Goal: Transaction & Acquisition: Purchase product/service

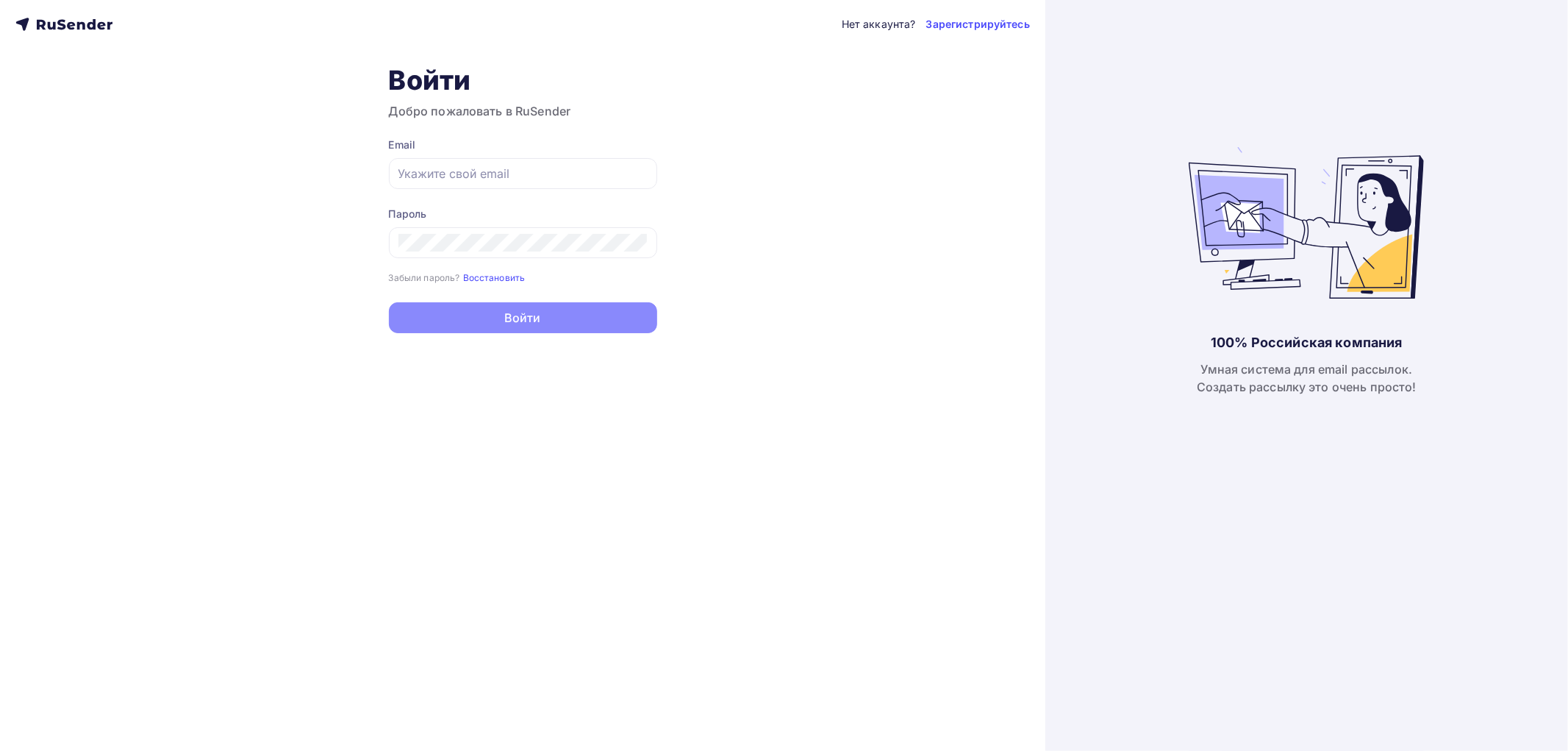
type input "[EMAIL_ADDRESS][DOMAIN_NAME]"
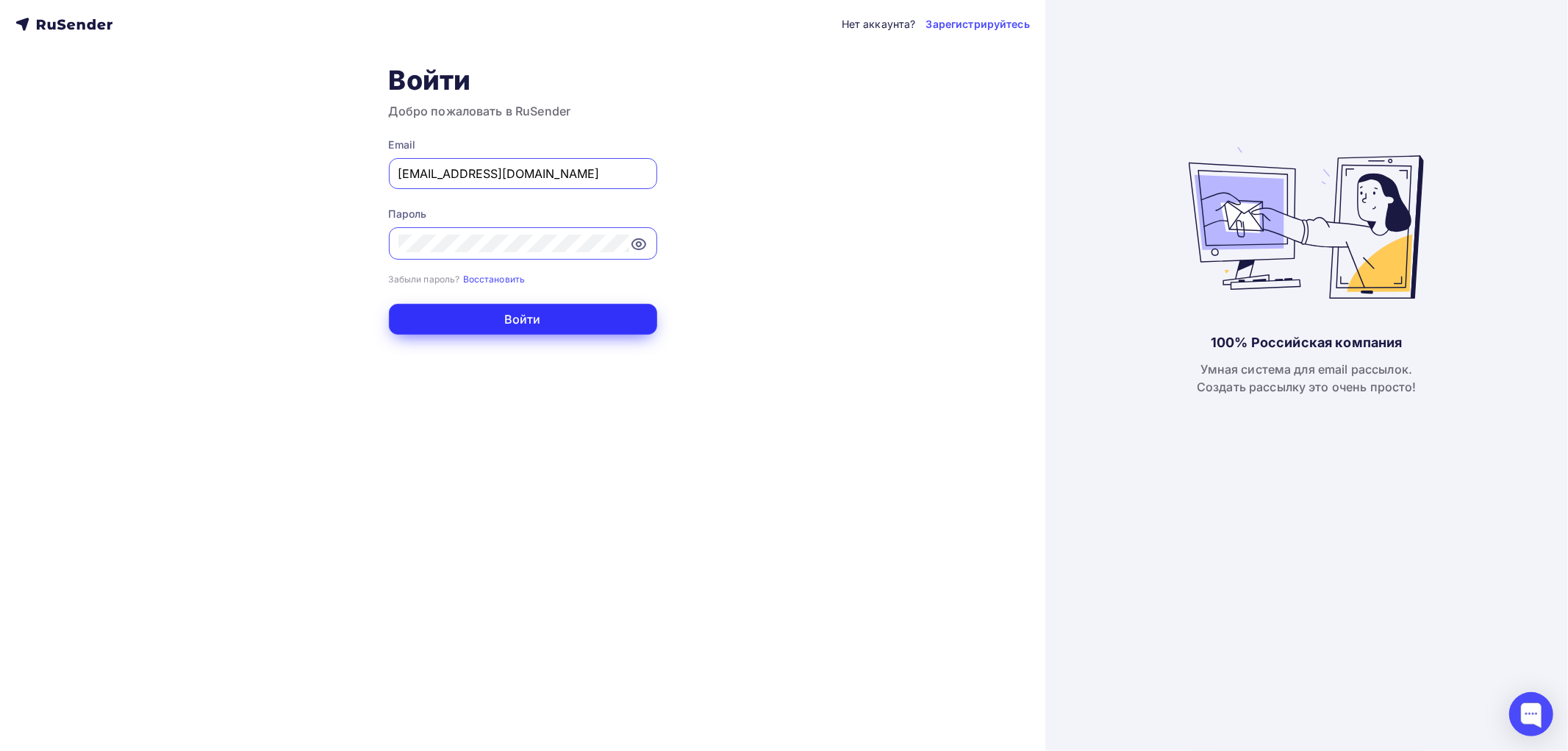
click at [478, 323] on button "Войти" at bounding box center [523, 319] width 268 height 31
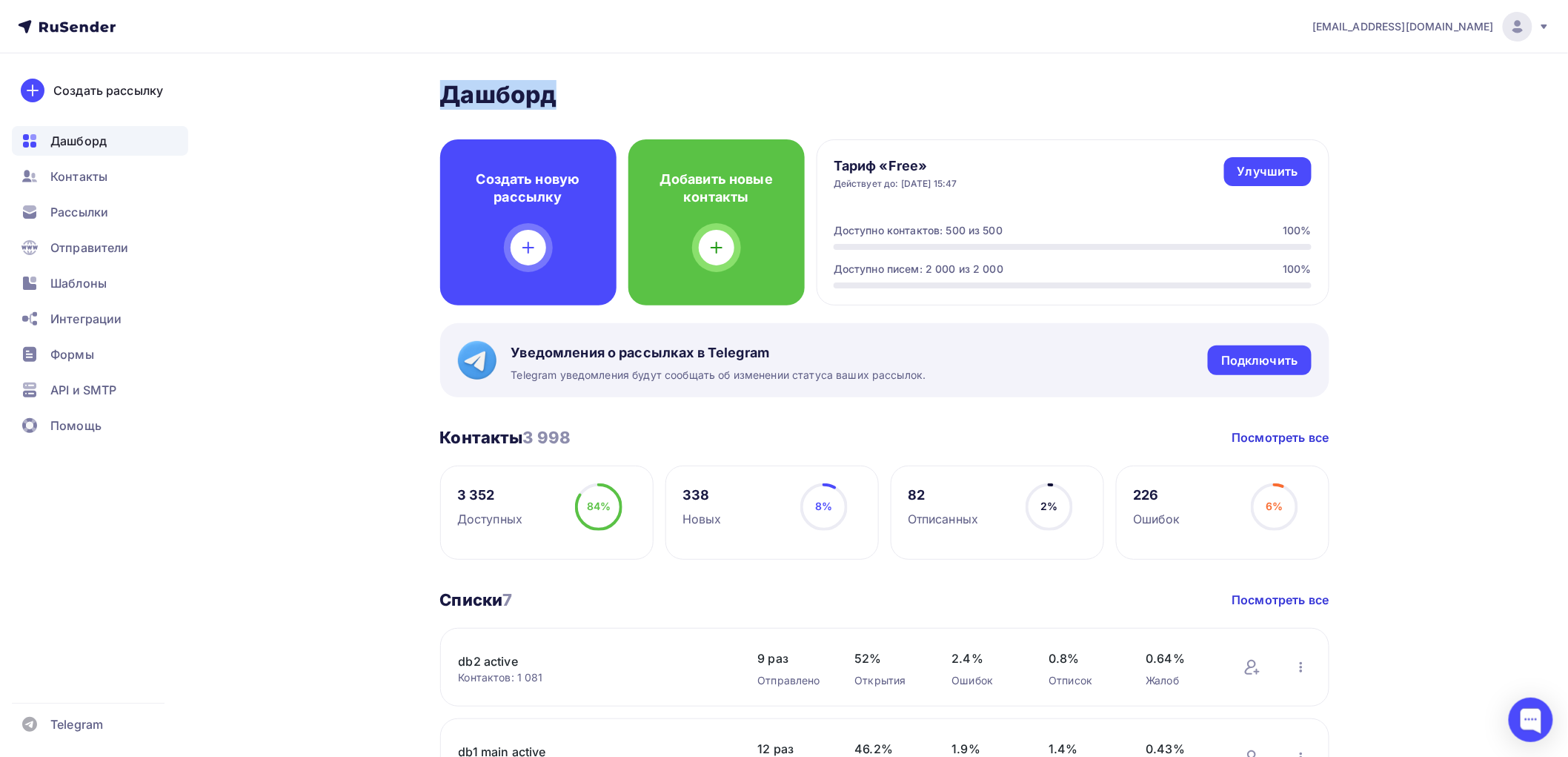
drag, startPoint x: 551, startPoint y: 94, endPoint x: 430, endPoint y: 95, distance: 121.0
click at [1539, 726] on div at bounding box center [1530, 719] width 45 height 45
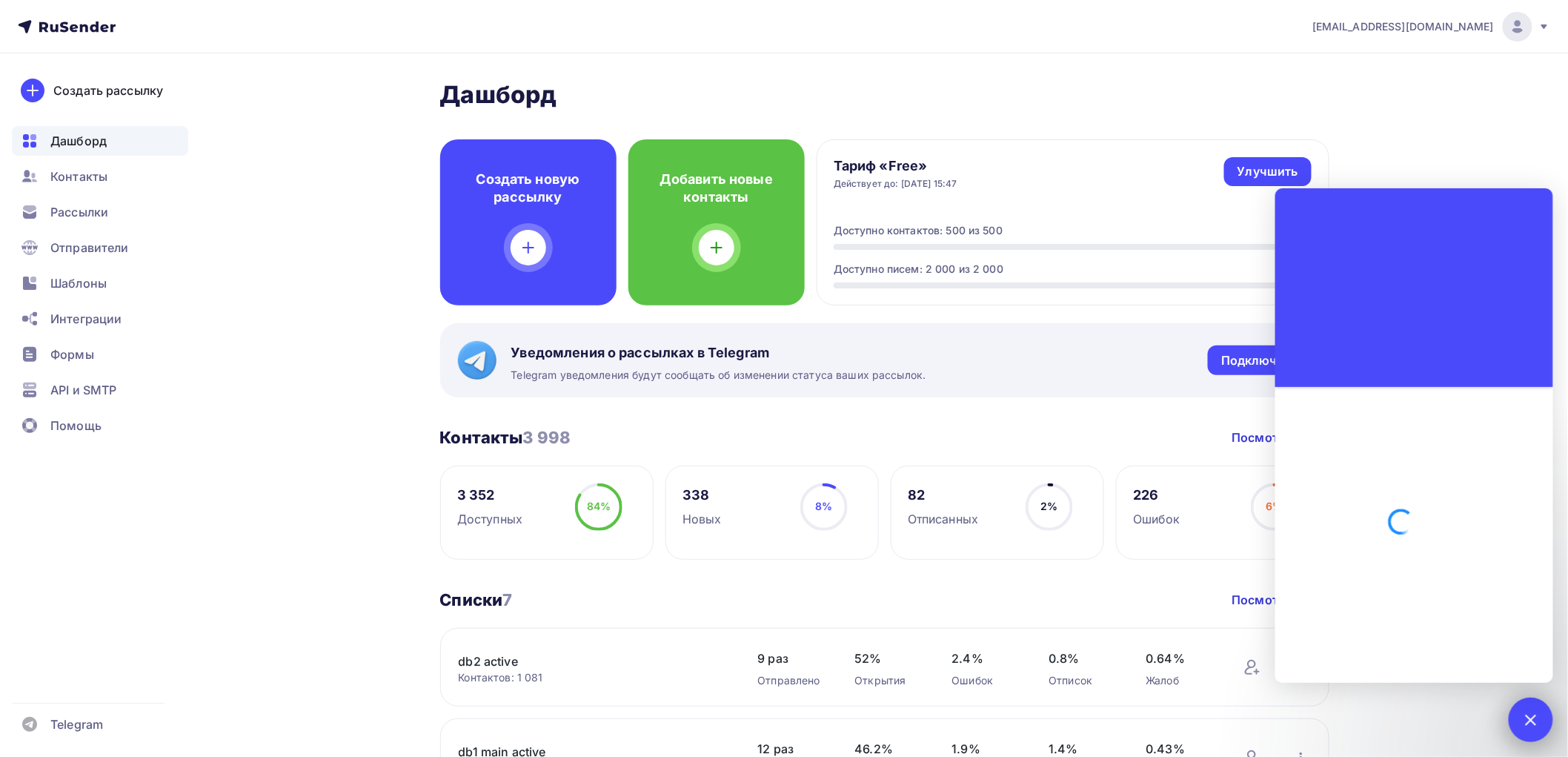
click at [1539, 725] on div at bounding box center [1530, 719] width 45 height 45
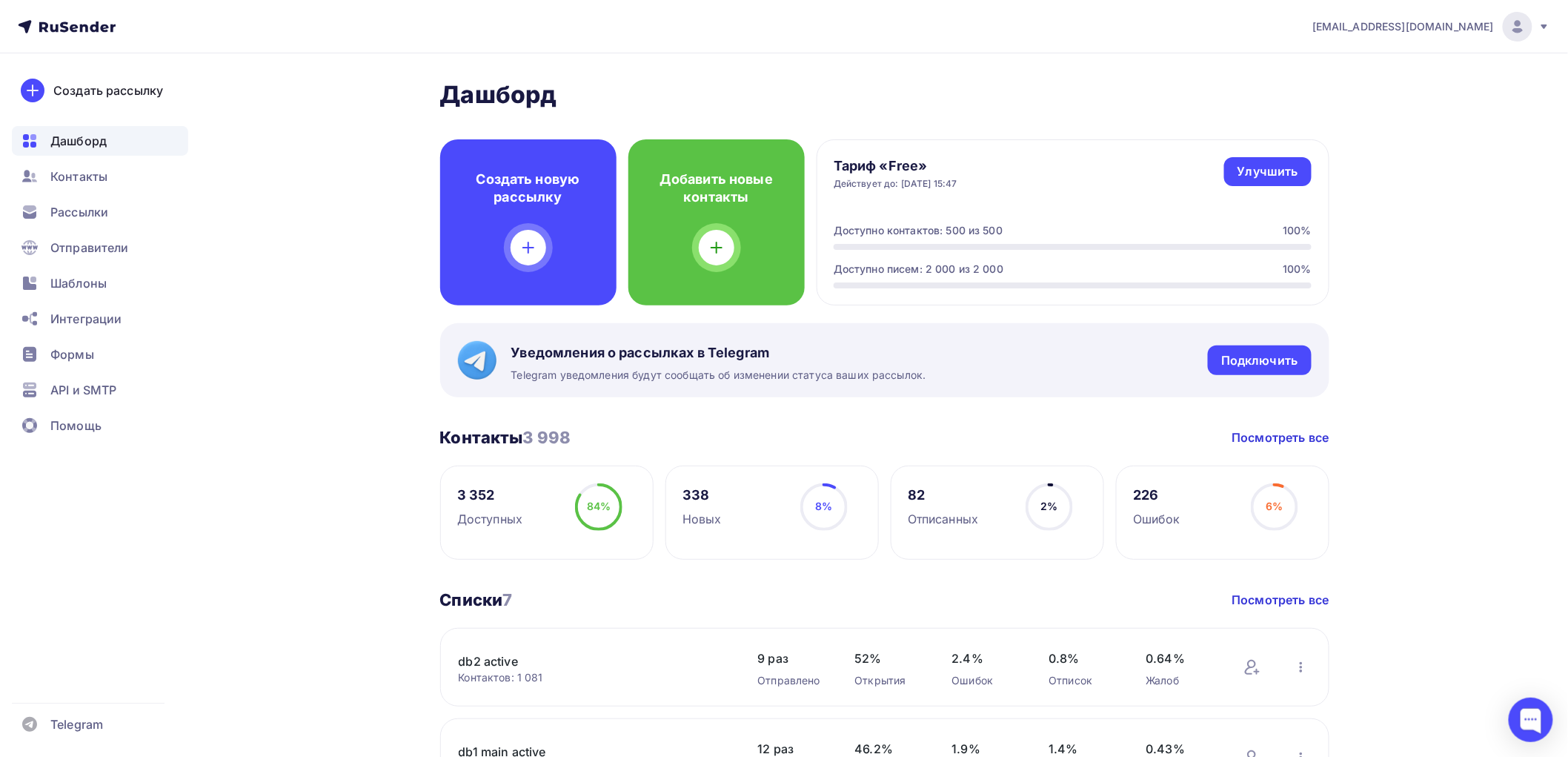
click at [1499, 31] on div "[EMAIL_ADDRESS][DOMAIN_NAME]" at bounding box center [1431, 26] width 238 height 29
click at [1322, 100] on link "[DEMOGRAPHIC_DATA]" at bounding box center [1416, 94] width 249 height 29
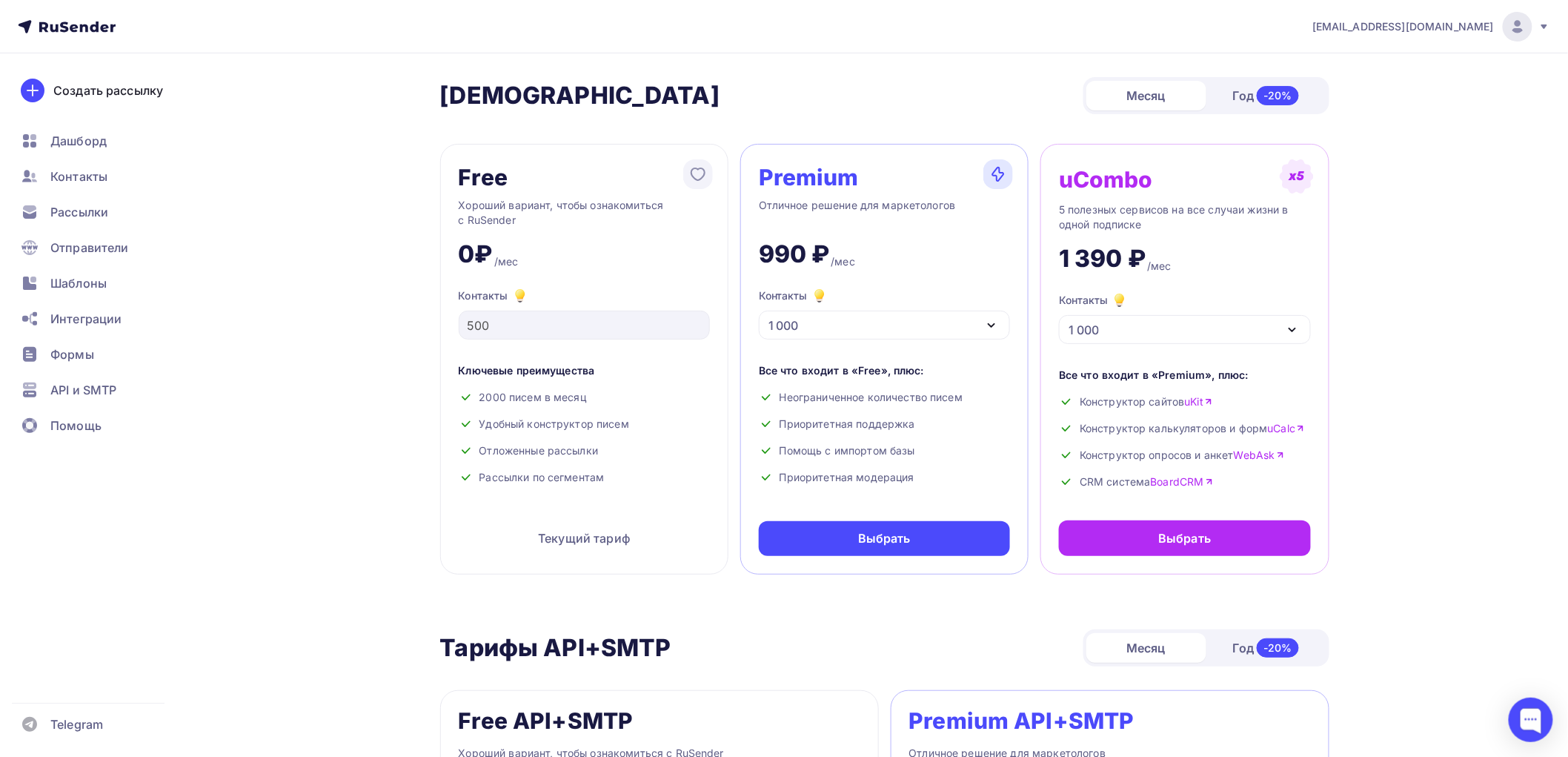
click at [836, 331] on div "1 000" at bounding box center [884, 325] width 251 height 29
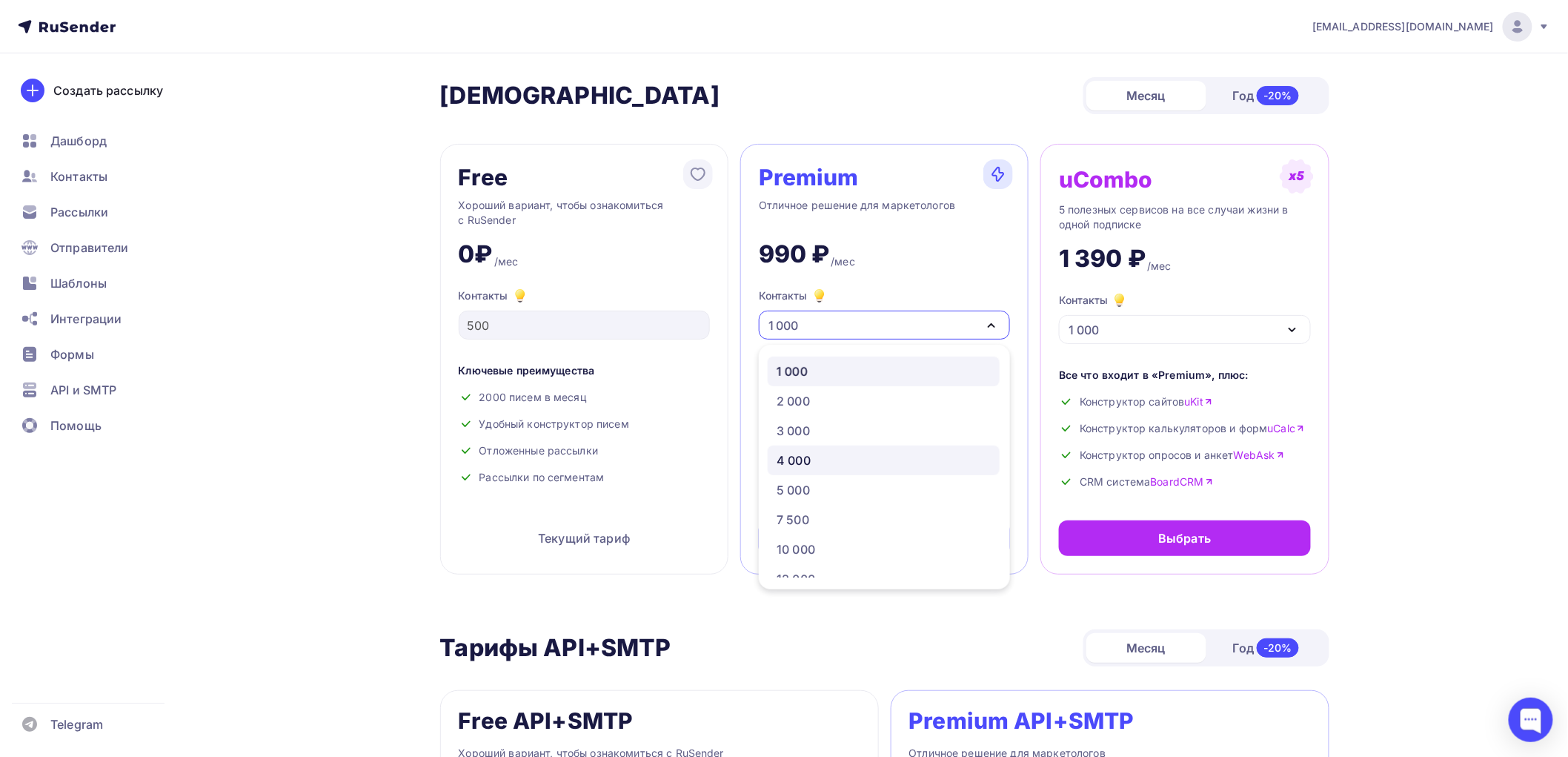
click at [819, 450] on link "4 000" at bounding box center [883, 460] width 232 height 29
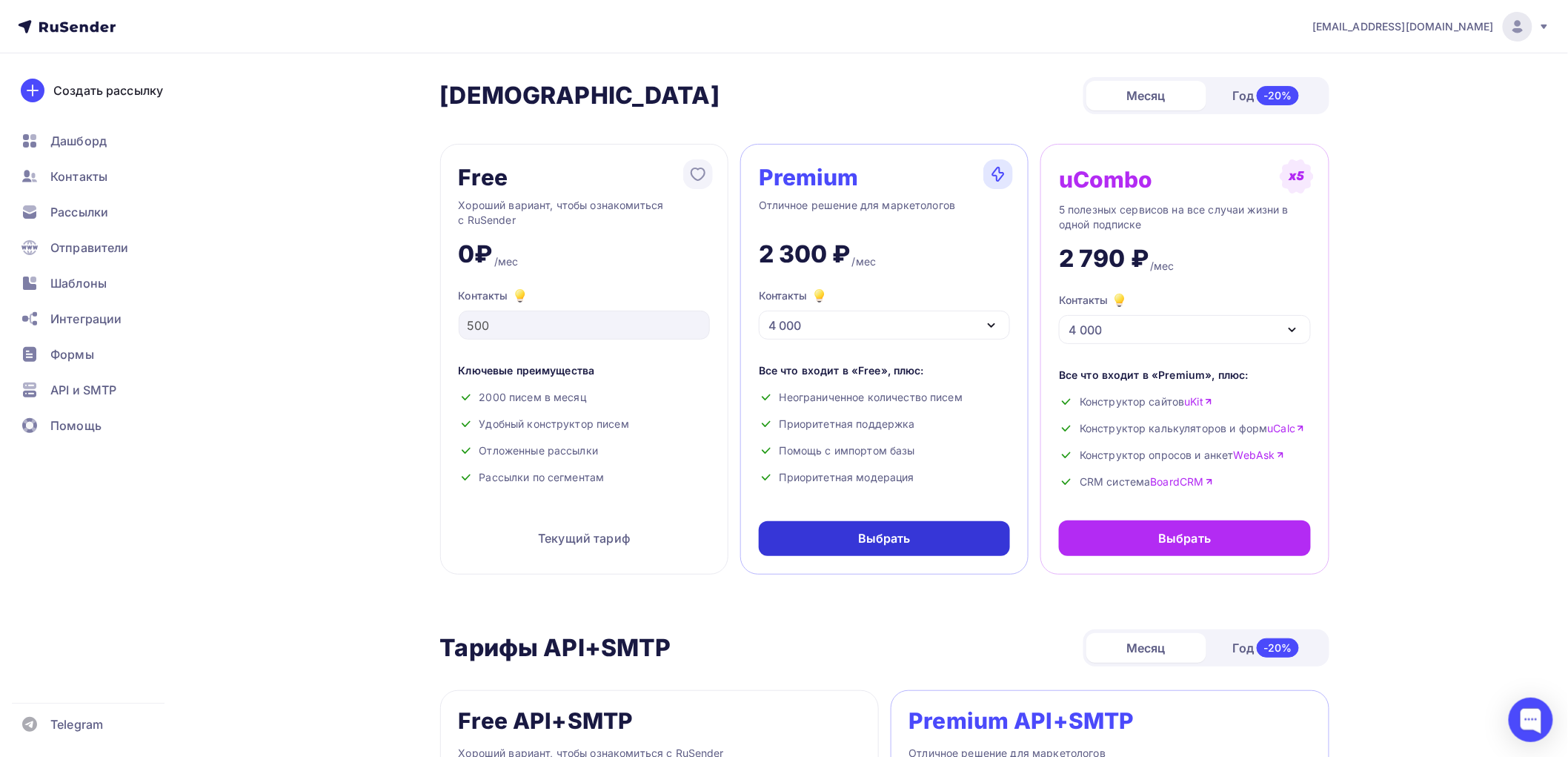
click at [853, 531] on div "Выбрать" at bounding box center [884, 538] width 251 height 35
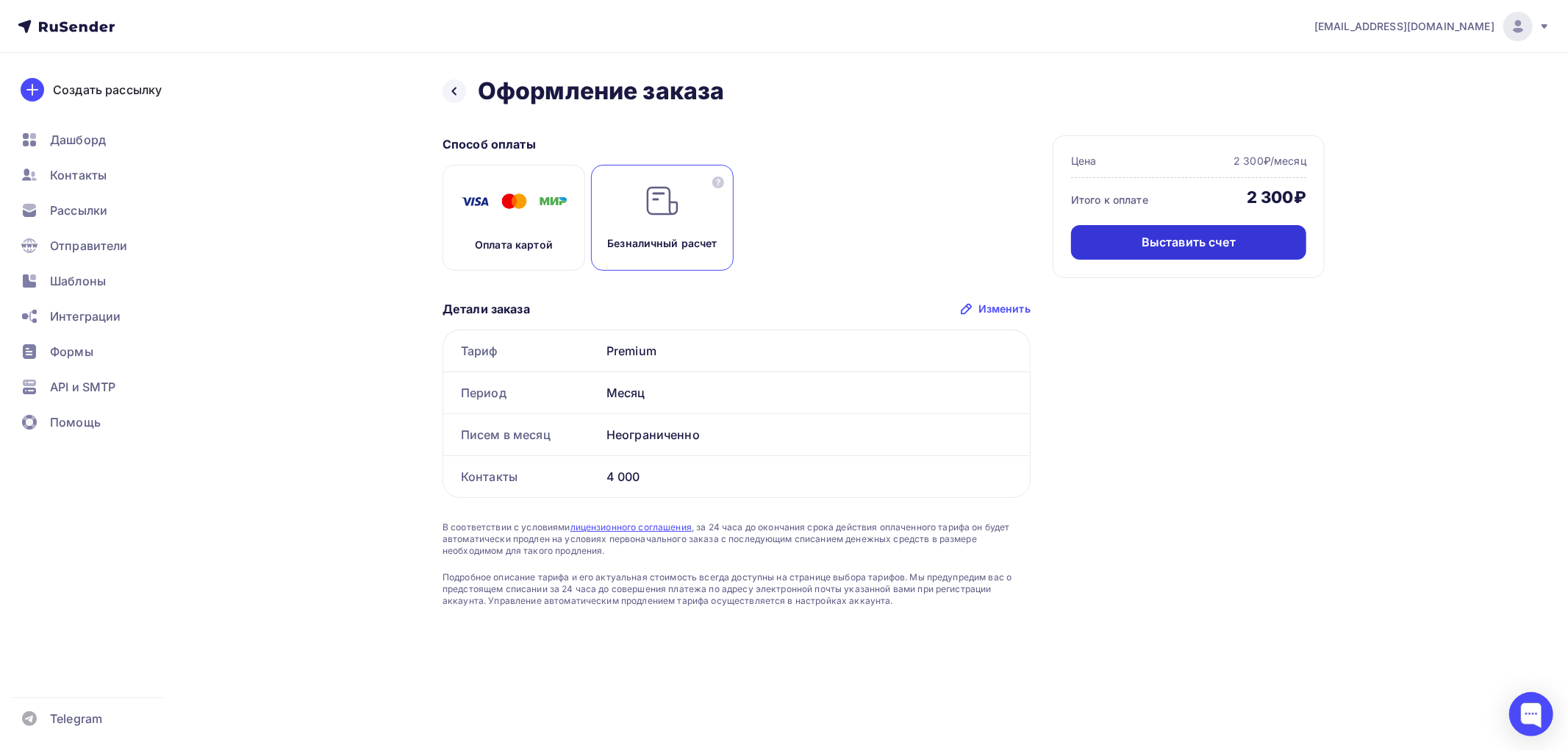
click at [1196, 243] on div "Выставить счет" at bounding box center [1189, 242] width 94 height 17
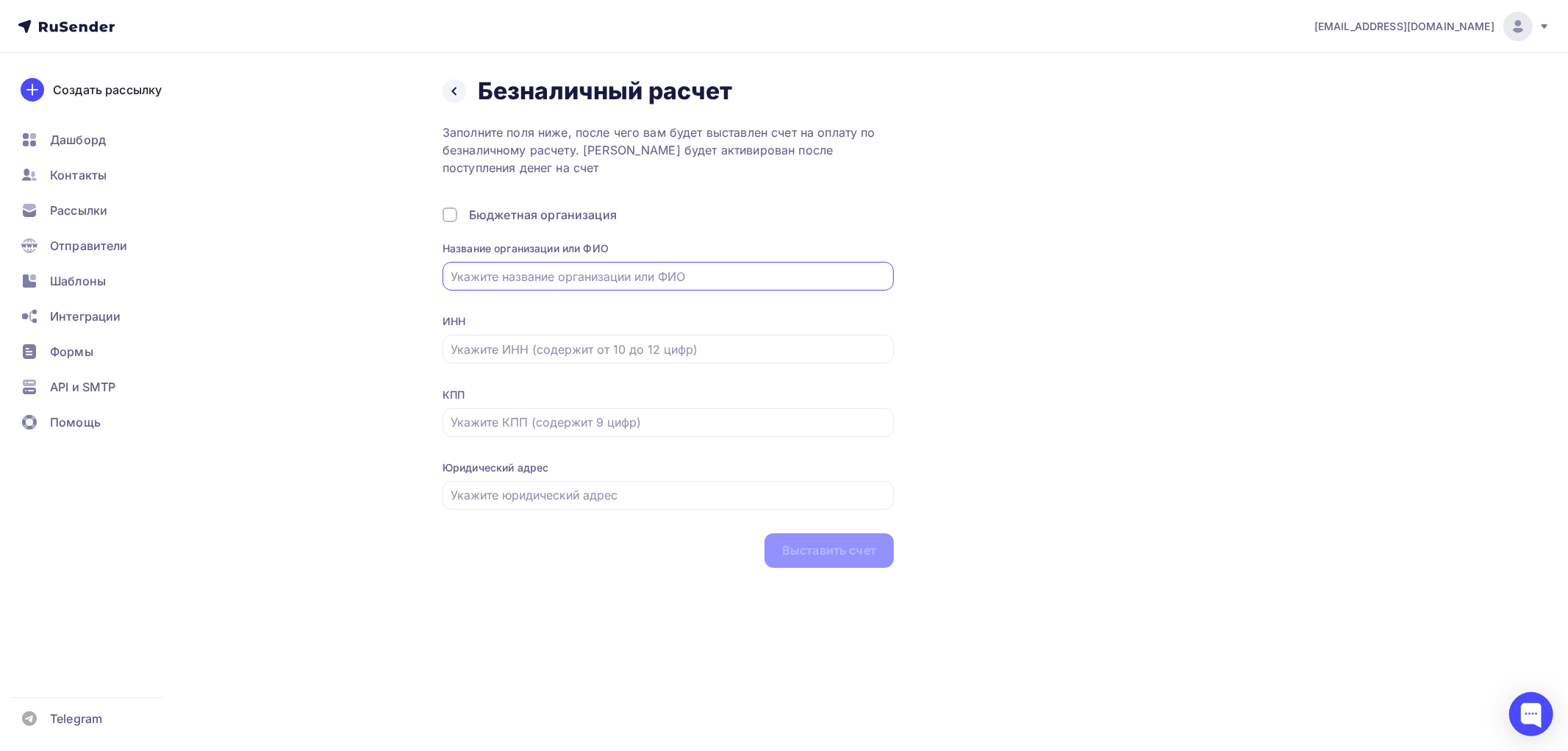
click at [592, 280] on input "text" at bounding box center [669, 276] width 434 height 18
type input "ООО ПК "ХозЦентр""
click at [543, 343] on input "text" at bounding box center [669, 350] width 434 height 18
type input "5252051274"
click at [544, 422] on input "text" at bounding box center [669, 422] width 434 height 18
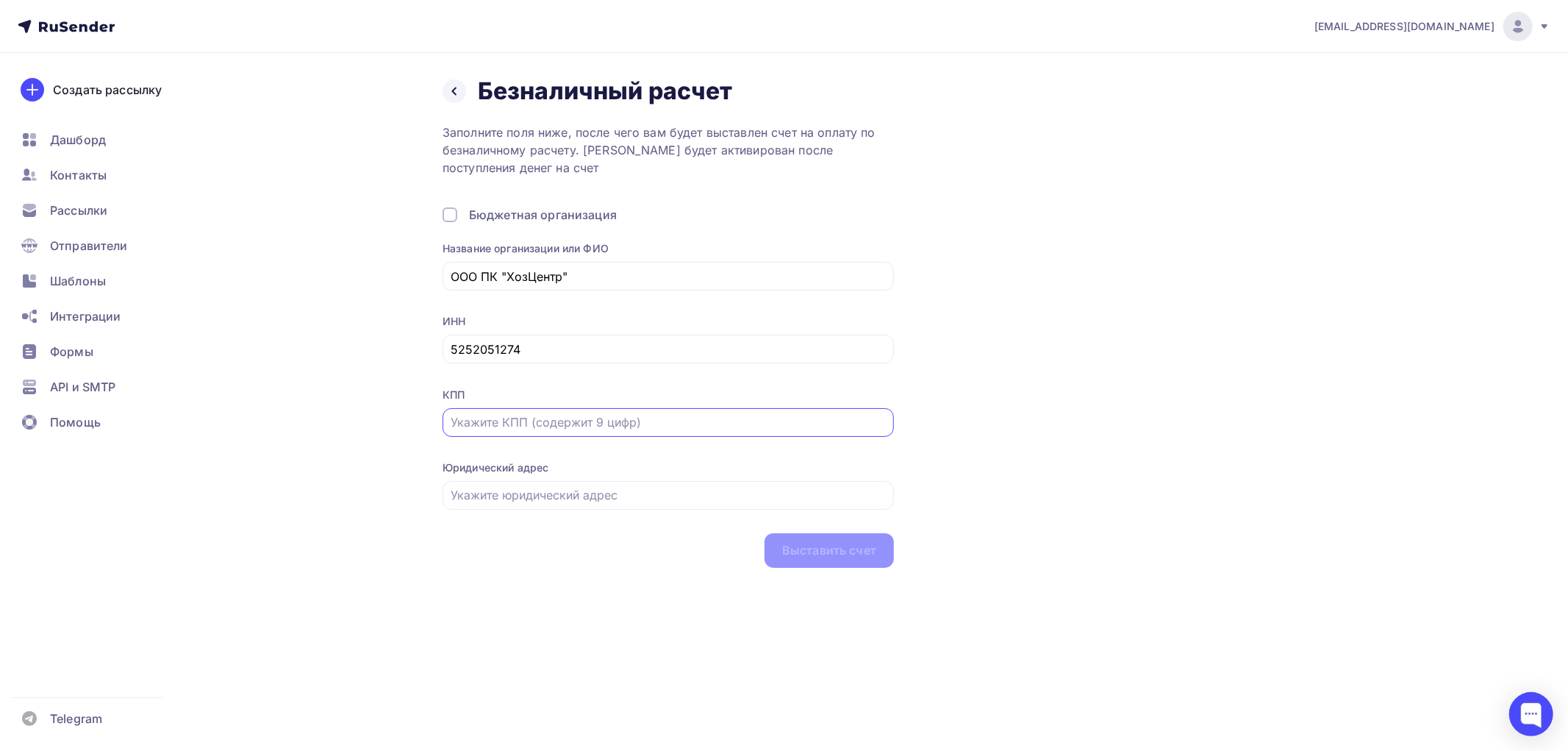
click at [548, 422] on input "text" at bounding box center [669, 422] width 434 height 18
click at [547, 356] on input "5252051274" at bounding box center [669, 350] width 434 height 18
drag, startPoint x: 309, startPoint y: 157, endPoint x: 317, endPoint y: 158, distance: 8.1
click at [309, 157] on div "Назад Безналичный расчет Безналичный расчет Заполните поля ниже, после чего вам…" at bounding box center [784, 340] width 1205 height 574
click at [518, 280] on input "text" at bounding box center [669, 276] width 434 height 18
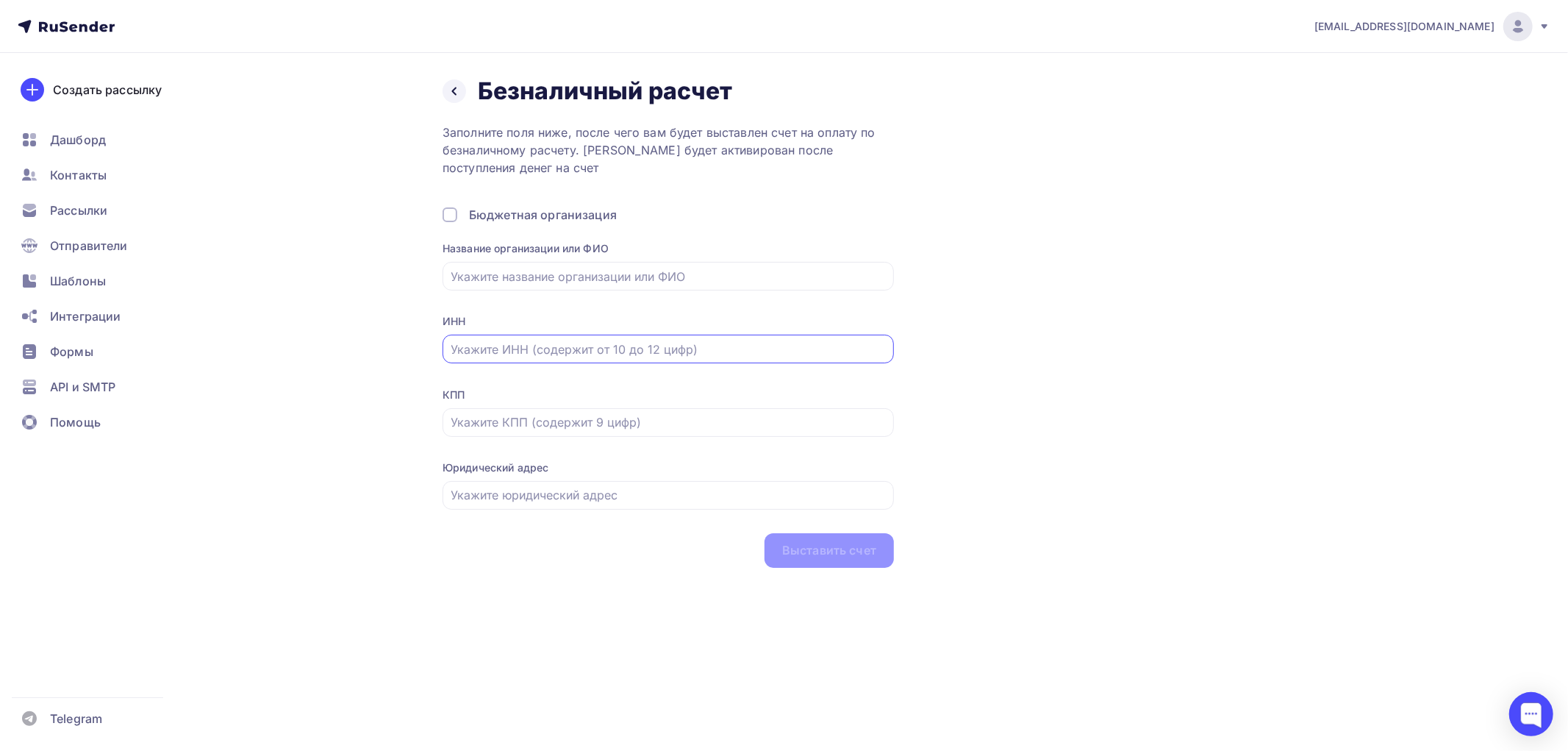
drag, startPoint x: 517, startPoint y: 340, endPoint x: 506, endPoint y: 353, distance: 17.0
click at [517, 341] on input "text" at bounding box center [669, 350] width 434 height 18
click at [505, 354] on input "text" at bounding box center [669, 350] width 434 height 18
paste input "5252046683"
type input "5252046683"
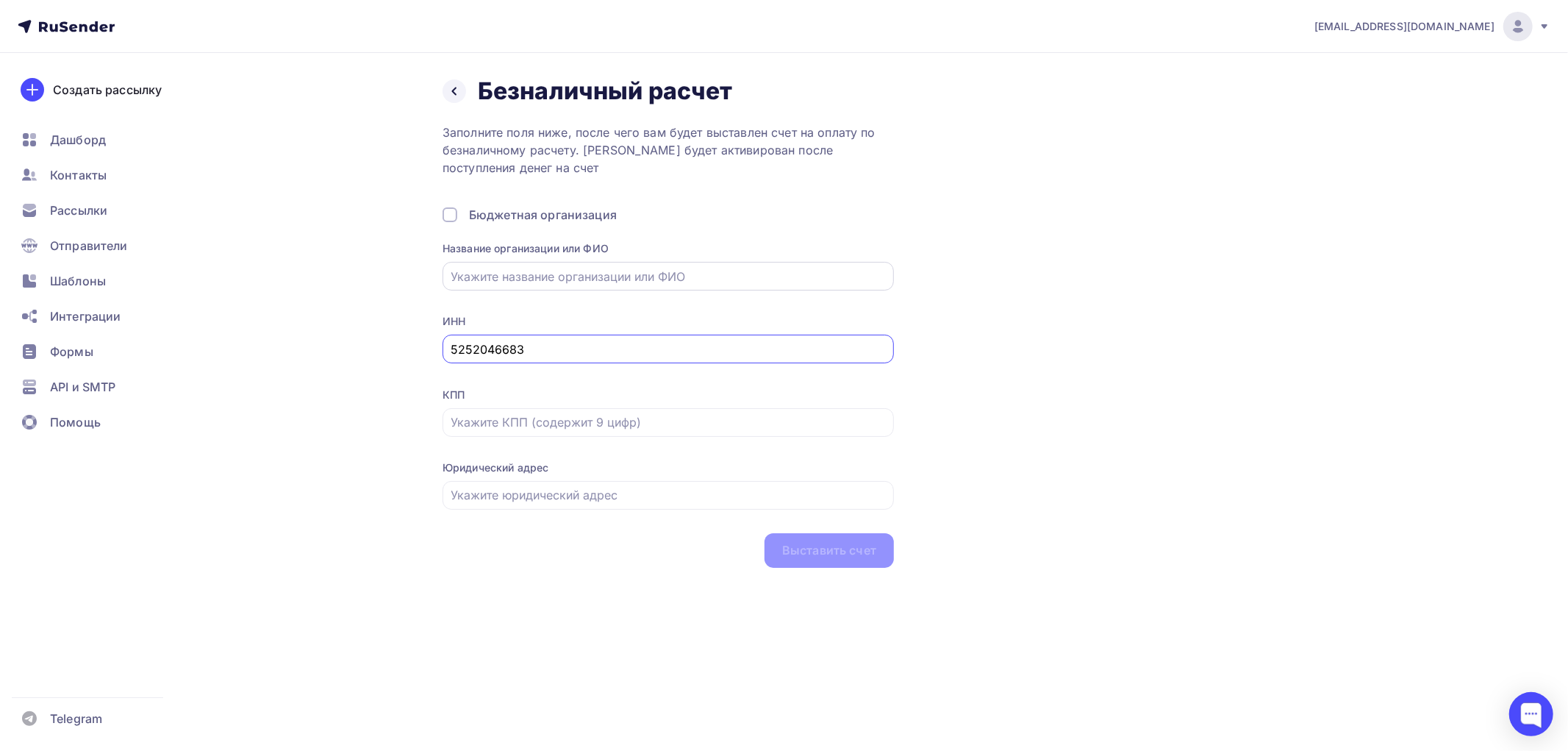
click at [613, 275] on input "text" at bounding box center [669, 276] width 434 height 18
type input "ООО ПК "ХозЦентр""
click at [607, 427] on input "text" at bounding box center [669, 422] width 434 height 18
paste input "525201001"
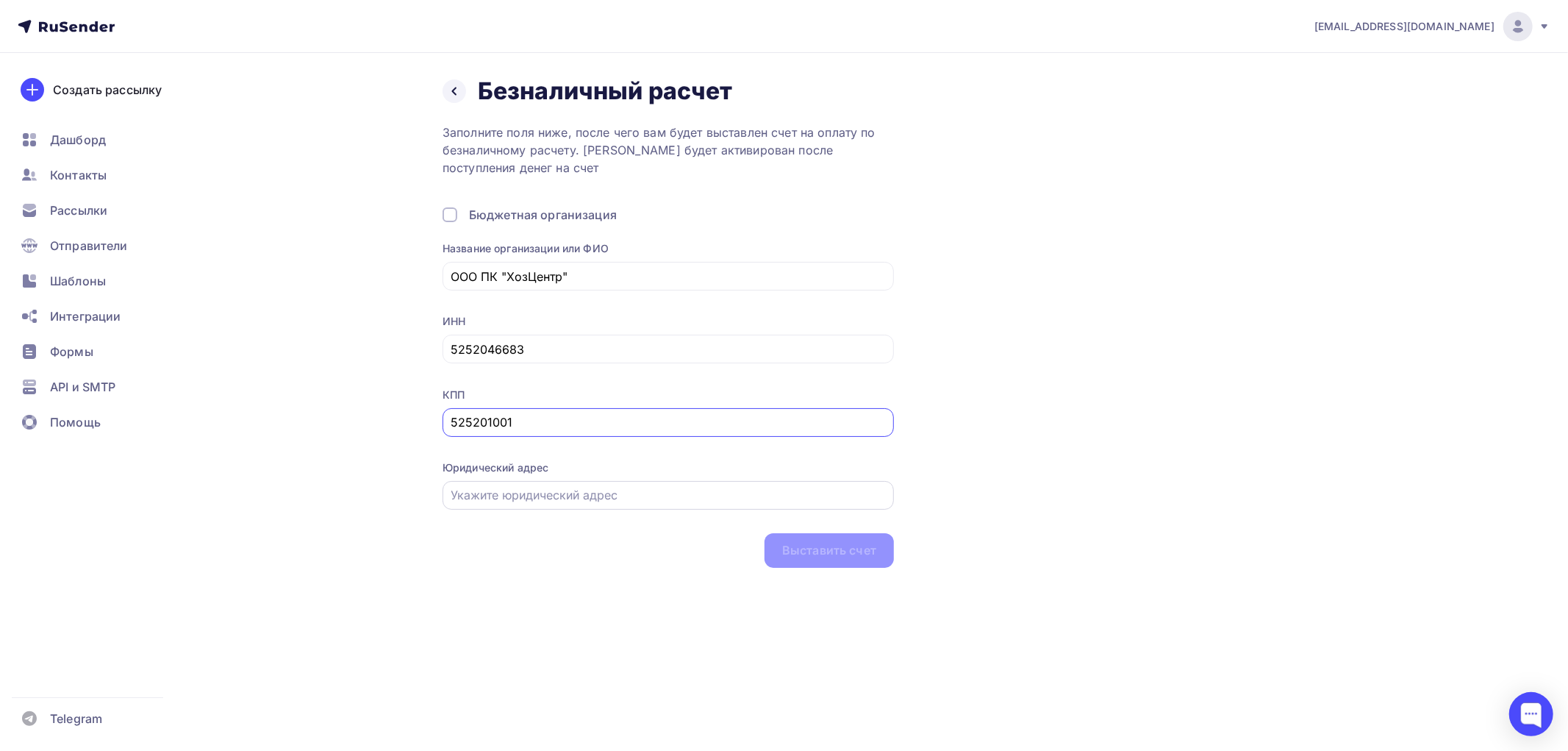
type input "525201001"
click at [565, 491] on input "text" at bounding box center [669, 495] width 434 height 18
paste input "606103, [GEOGRAPHIC_DATA], г. [GEOGRAPHIC_DATA], ул. [STREET_ADDRESS]."
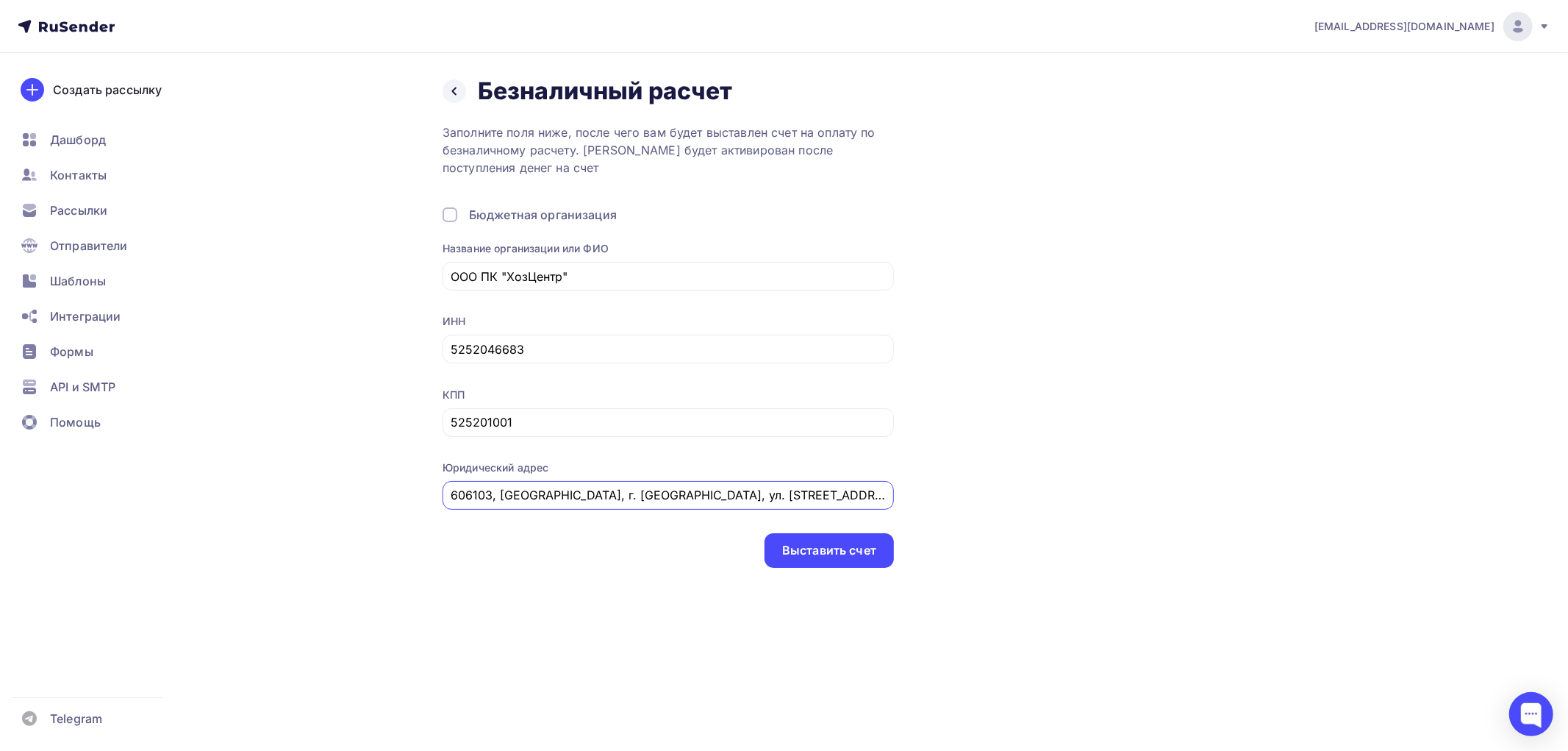
scroll to position [0, 12]
type input "606103, [GEOGRAPHIC_DATA], г. [GEOGRAPHIC_DATA], ул. [STREET_ADDRESS]."
click at [383, 539] on div "Назад Безналичный расчет Безналичный расчет Заполните поля ниже, после чего вам…" at bounding box center [784, 340] width 1205 height 574
click at [550, 589] on div "Назад Безналичный расчет Безналичный расчет Заполните поля ниже, после чего вам…" at bounding box center [784, 340] width 1205 height 574
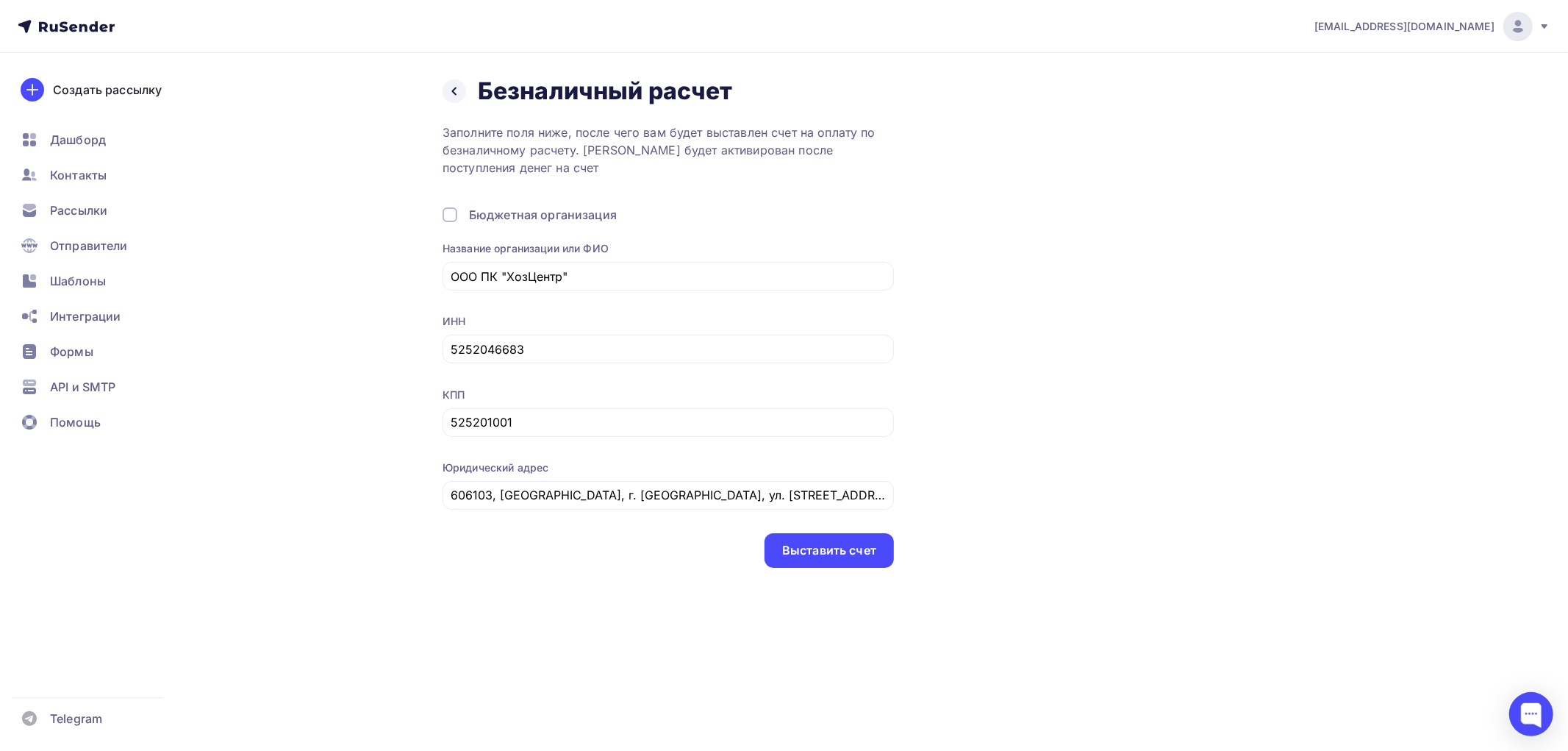
click at [650, 577] on div "Назад Безналичный расчет Безналичный расчет Заполните поля ниже, после чего вам…" at bounding box center [784, 340] width 1205 height 574
click at [815, 547] on div "Выставить счет" at bounding box center [830, 550] width 94 height 17
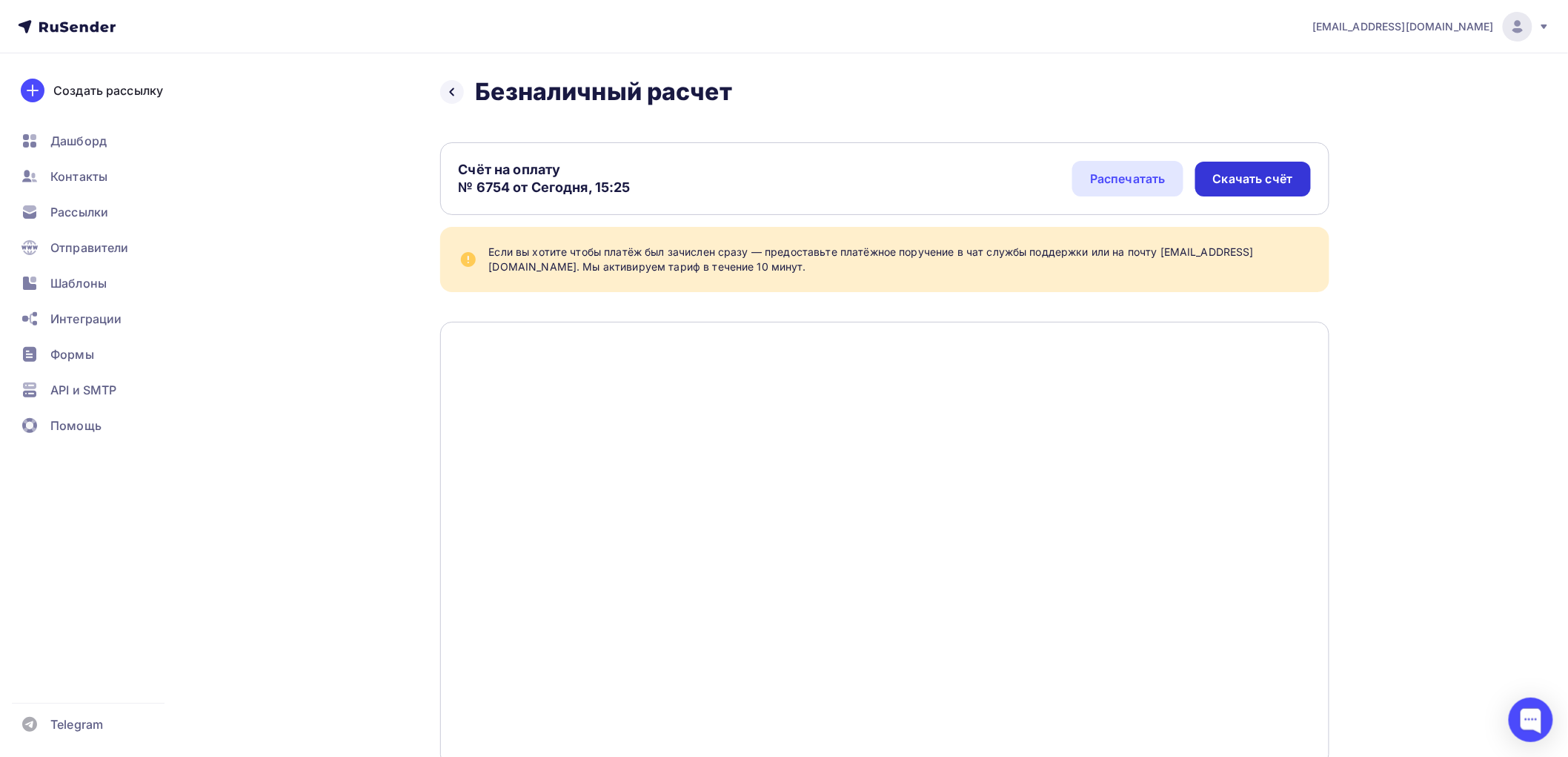
click at [1269, 180] on div "Скачать счёт" at bounding box center [1253, 179] width 80 height 17
click at [1532, 28] on div at bounding box center [1517, 26] width 29 height 29
click at [1376, 100] on link "[DEMOGRAPHIC_DATA]" at bounding box center [1416, 94] width 249 height 29
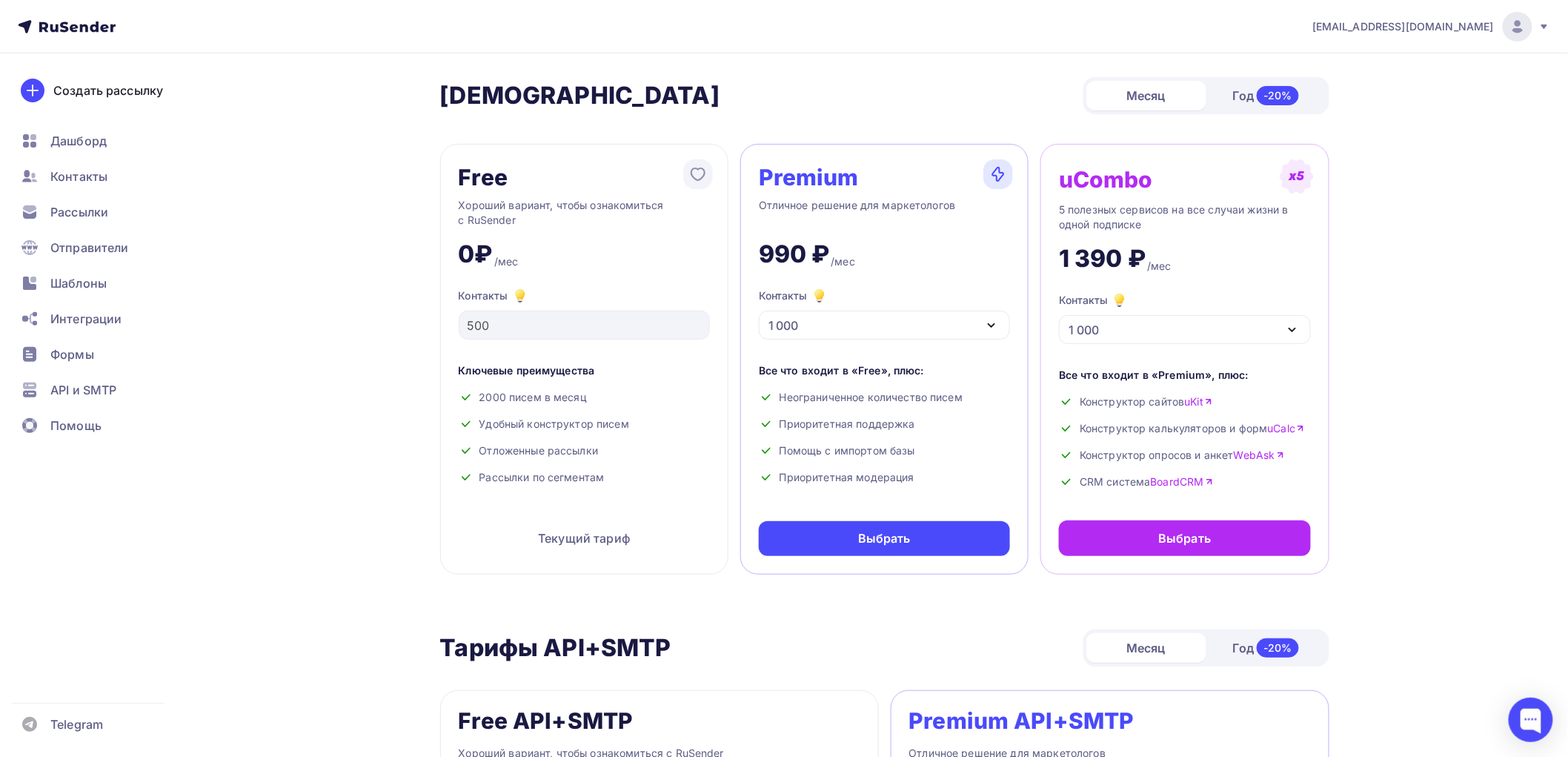
click at [1524, 23] on img at bounding box center [1517, 27] width 18 height 18
click at [1354, 69] on span "Аккаунт" at bounding box center [1352, 66] width 49 height 18
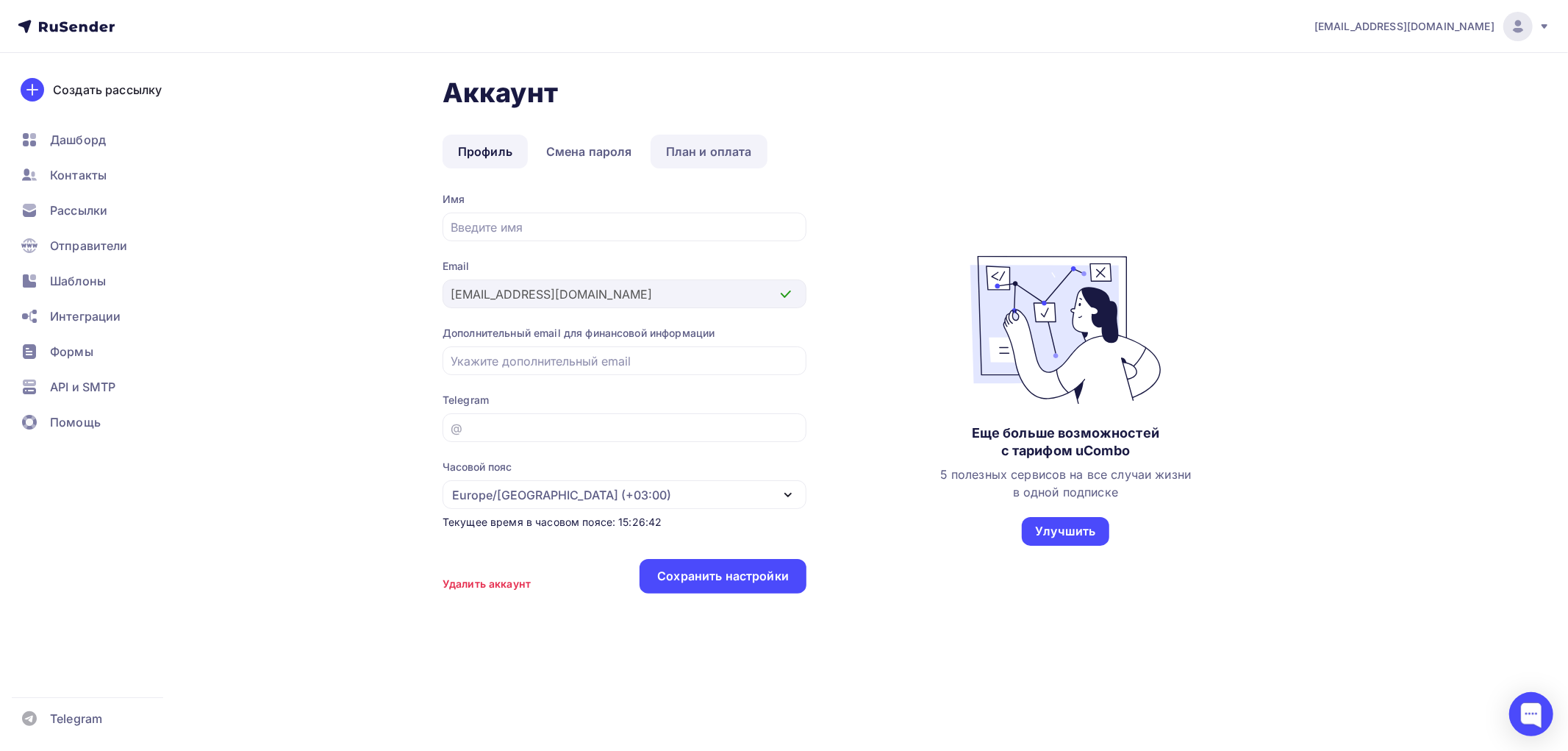
click at [691, 153] on link "План и оплата" at bounding box center [709, 151] width 117 height 34
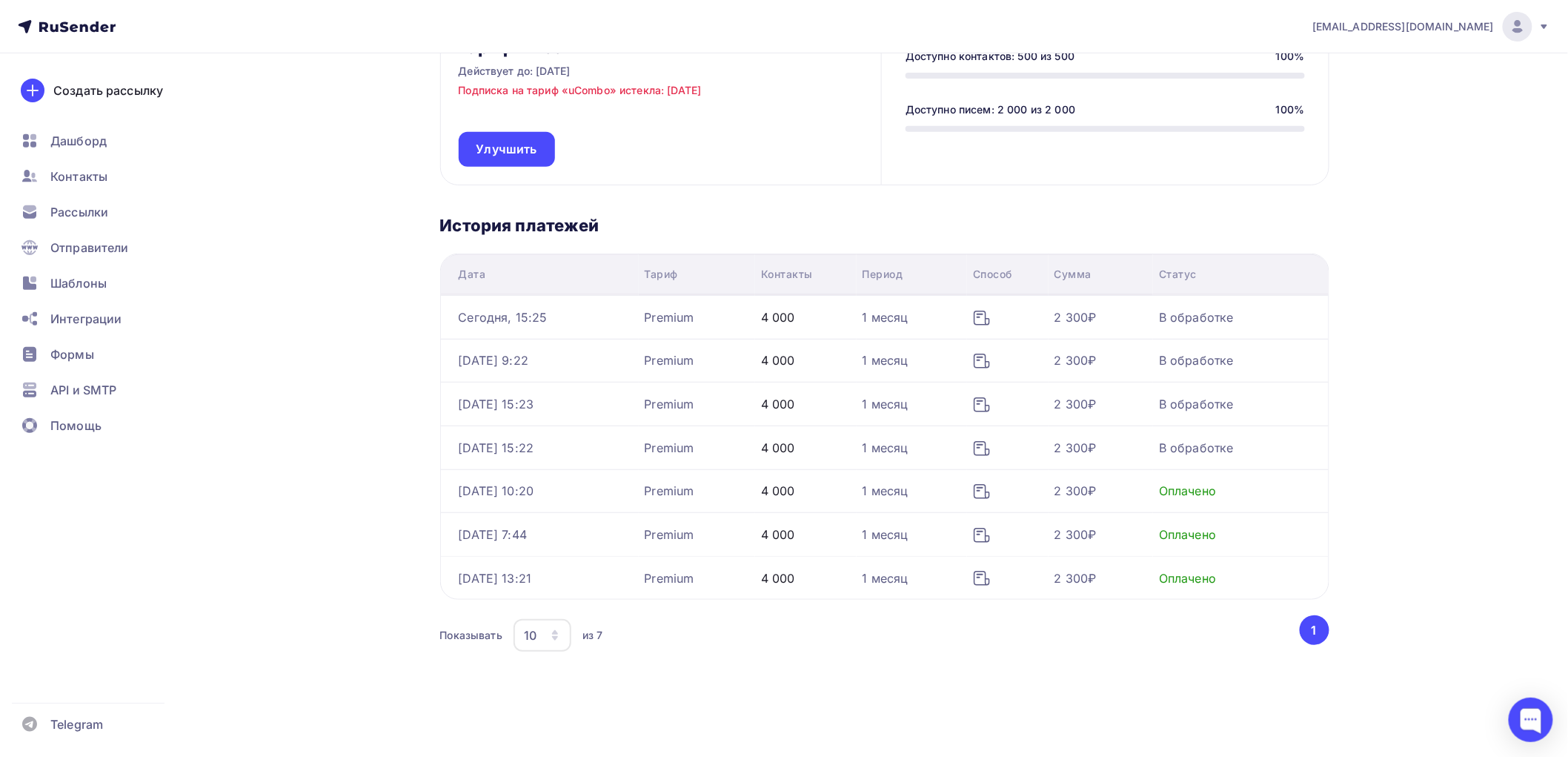
scroll to position [183, 0]
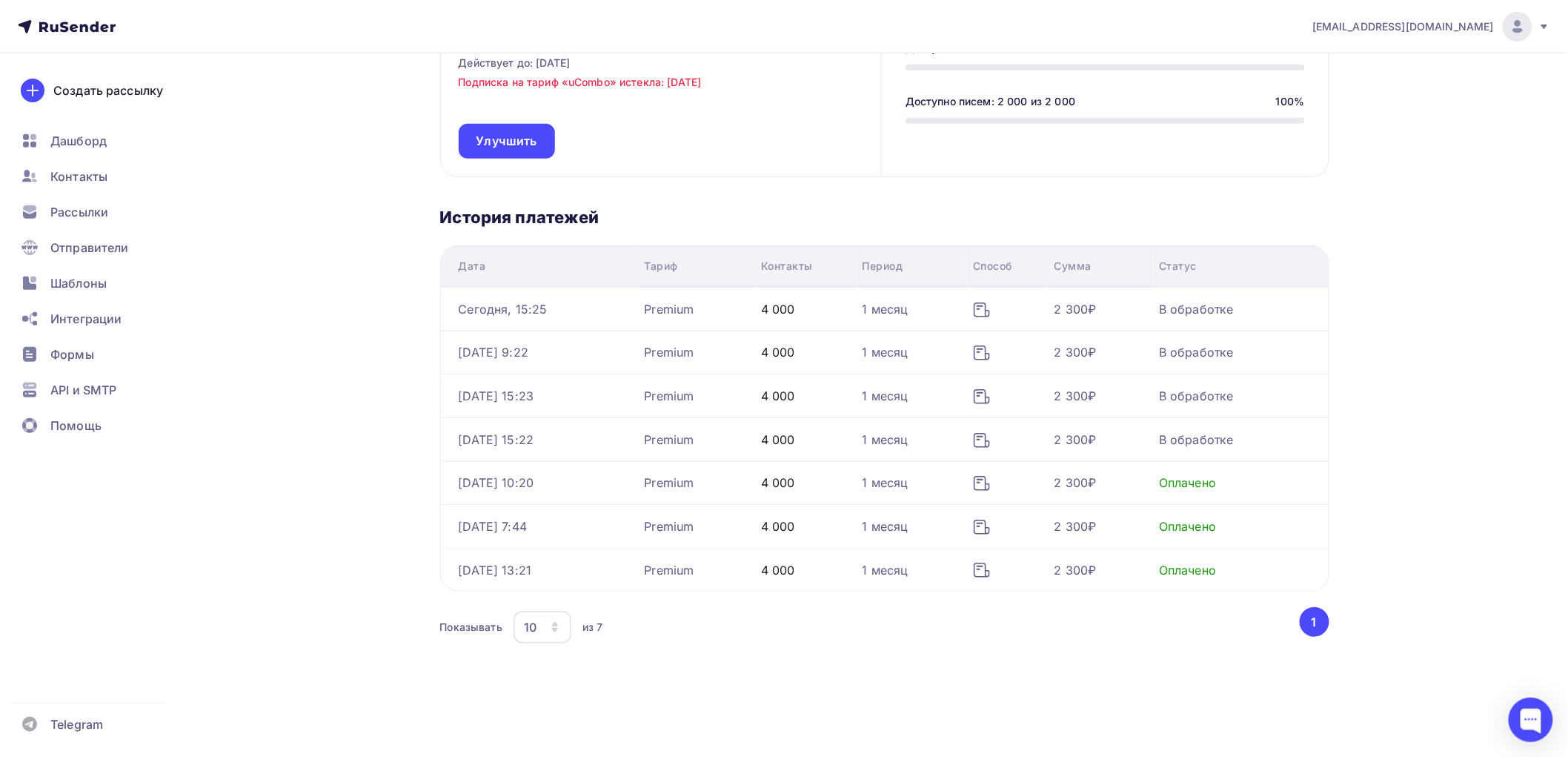
click at [1269, 439] on div "В обработке" at bounding box center [1234, 439] width 151 height 18
